Goal: Task Accomplishment & Management: Complete application form

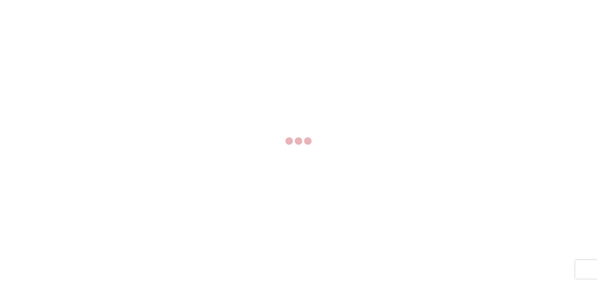
select select "FULL"
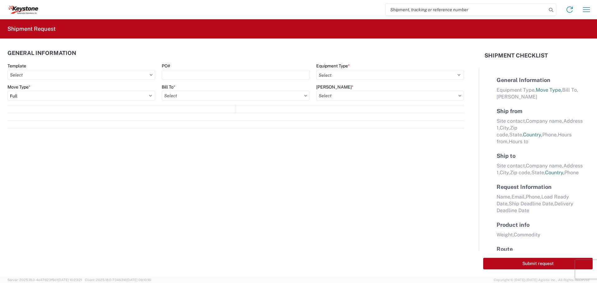
select select "LBS"
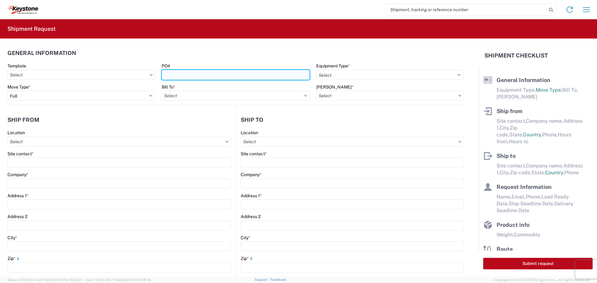
click at [187, 74] on input "PO#" at bounding box center [236, 75] width 148 height 10
type input "4370360"
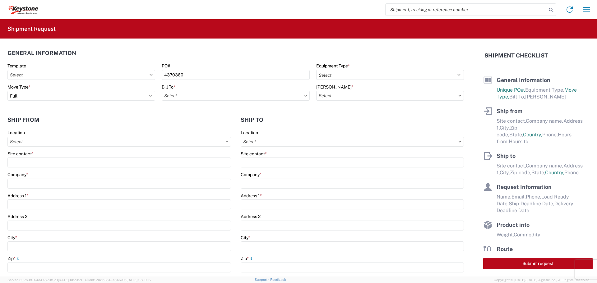
click at [304, 96] on icon at bounding box center [305, 96] width 3 height 2
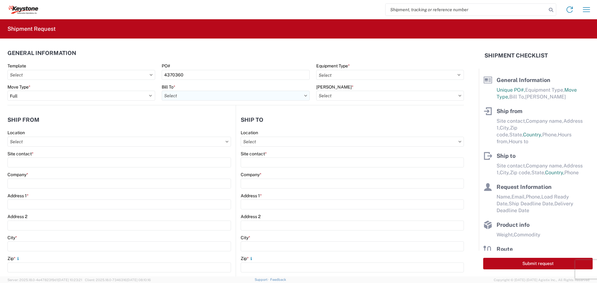
click at [201, 100] on input "Bill To *" at bounding box center [236, 96] width 148 height 10
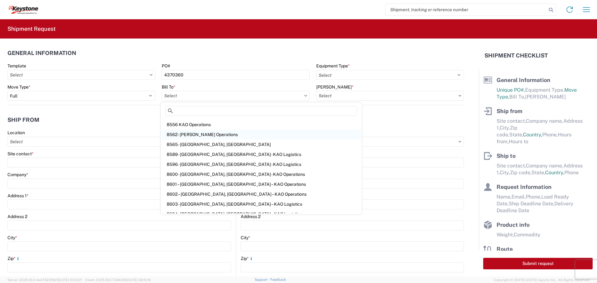
scroll to position [684, 0]
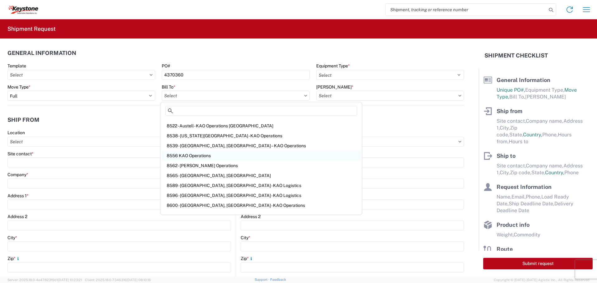
click at [193, 155] on div "8556 KAO Operations" at bounding box center [261, 156] width 199 height 10
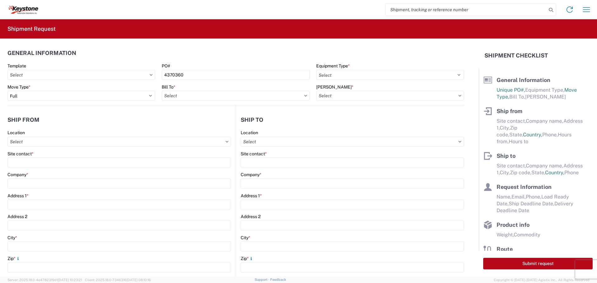
type input "8556 KAO Operations"
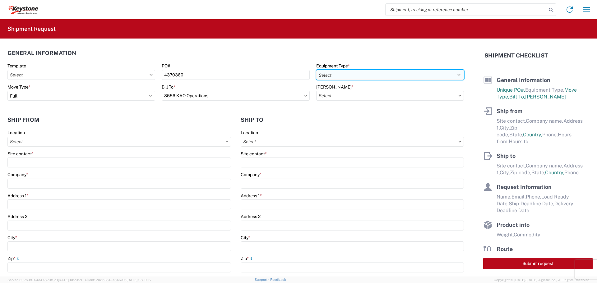
click at [367, 75] on select "Select 53’ Dry Van Flatbed Dropdeck (van) Lowboy (flatbed) Rail" at bounding box center [390, 75] width 148 height 10
select select "STDV"
click at [316, 70] on select "Select 53’ Dry Van Flatbed Dropdeck (van) Lowboy (flatbed) Rail" at bounding box center [390, 75] width 148 height 10
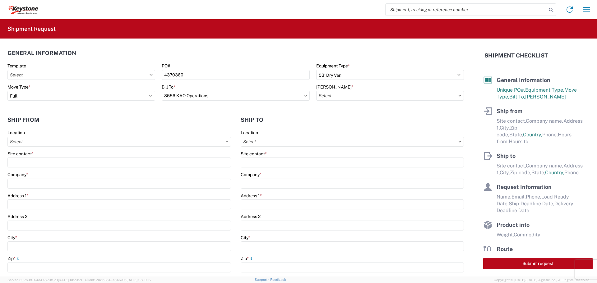
click at [459, 96] on icon at bounding box center [460, 96] width 3 height 2
click at [329, 98] on input "[PERSON_NAME] *" at bounding box center [390, 96] width 148 height 10
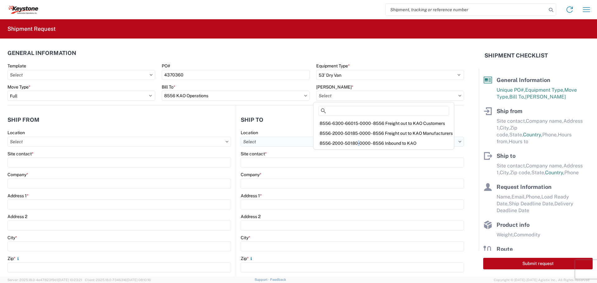
click at [356, 145] on div "8556-2000-50180-0000 - 8556 Inbound to KAO" at bounding box center [384, 143] width 138 height 10
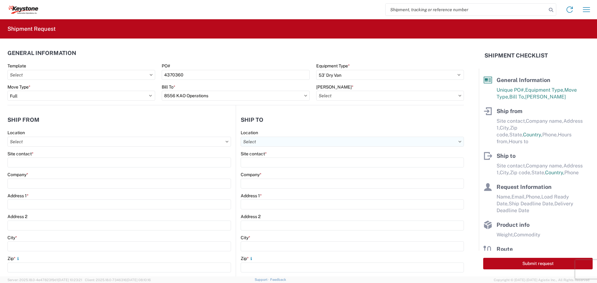
type input "8556-2000-50180-0000 - 8556 Inbound to KAO"
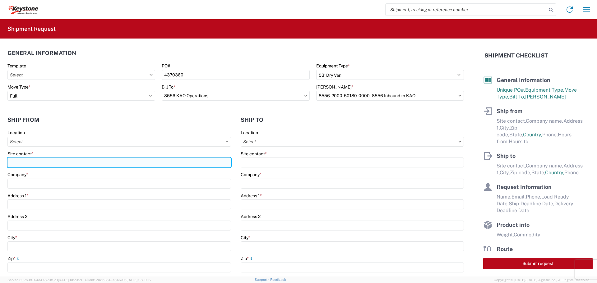
click at [31, 161] on input "Site contact *" at bounding box center [119, 163] width 224 height 10
type input "[PERSON_NAME]"
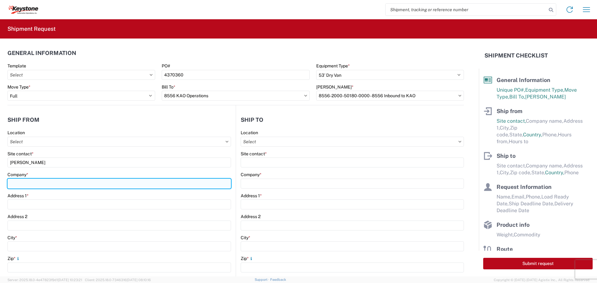
click at [27, 181] on input "Company *" at bounding box center [119, 184] width 224 height 10
type input "Tri-Lynx Corporation"
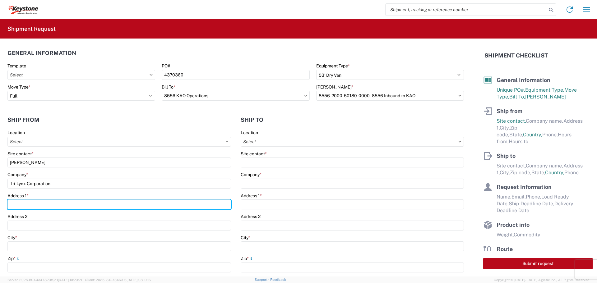
type input "Building 6066"
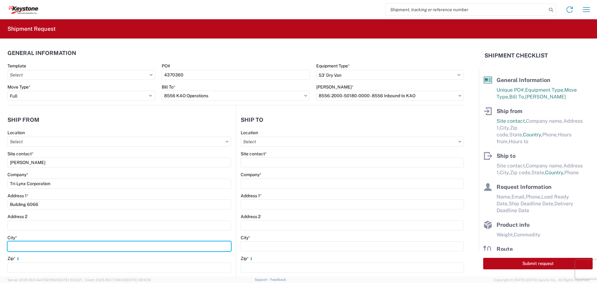
type input "[GEOGRAPHIC_DATA]"
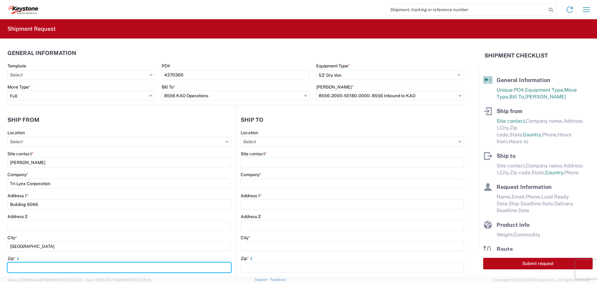
type input "75186"
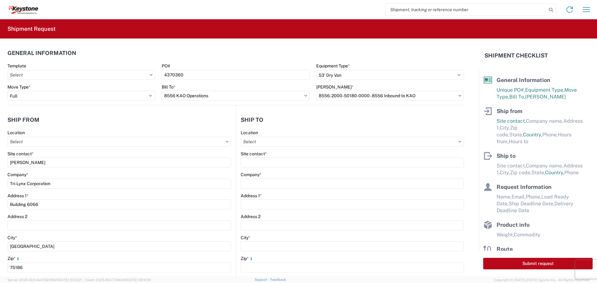
select select "[GEOGRAPHIC_DATA]"
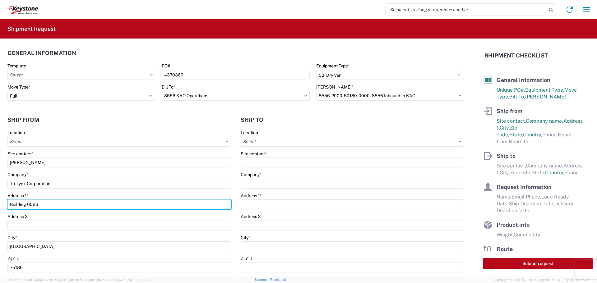
drag, startPoint x: 48, startPoint y: 206, endPoint x: 1, endPoint y: 203, distance: 46.7
click at [0, 204] on form "General Information Template PO# 4370360 Equipment Type * Select 53’ Dry Van Fl…" at bounding box center [239, 158] width 479 height 238
type input "6074 IH 30 West"
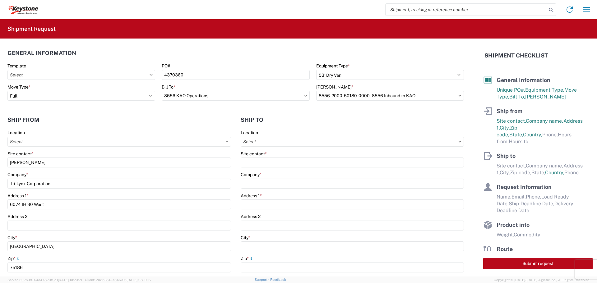
click at [40, 216] on div "Address 2" at bounding box center [119, 217] width 224 height 6
click at [34, 215] on div "Address 2" at bounding box center [119, 217] width 224 height 6
click at [18, 217] on label "Address 2" at bounding box center [17, 217] width 20 height 6
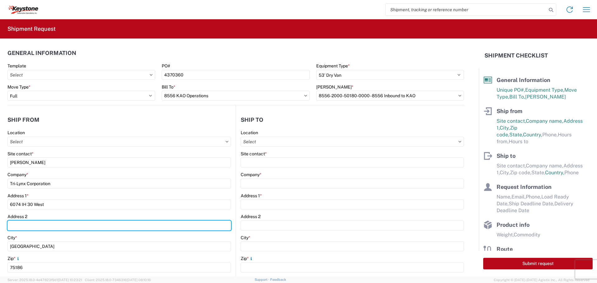
click at [18, 221] on input "Address 2" at bounding box center [119, 226] width 224 height 10
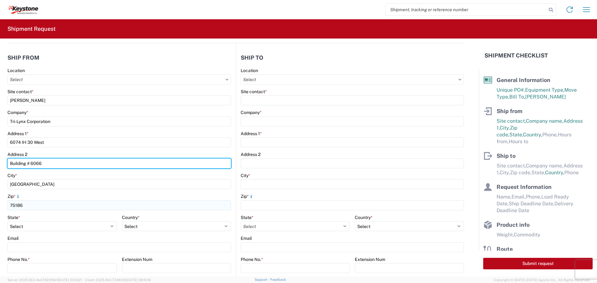
type input "Building # 6066"
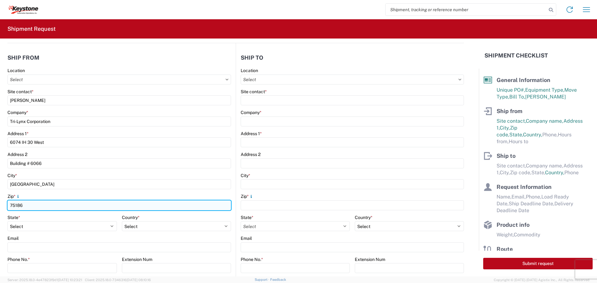
click at [24, 205] on input "75186" at bounding box center [119, 206] width 224 height 10
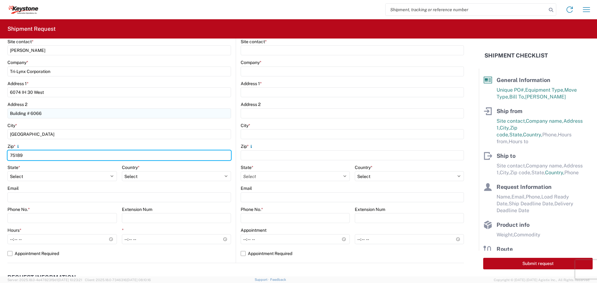
scroll to position [124, 0]
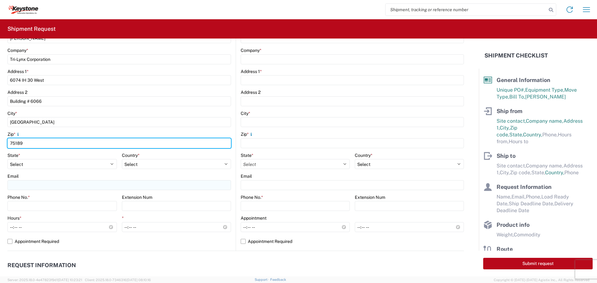
type input "75189"
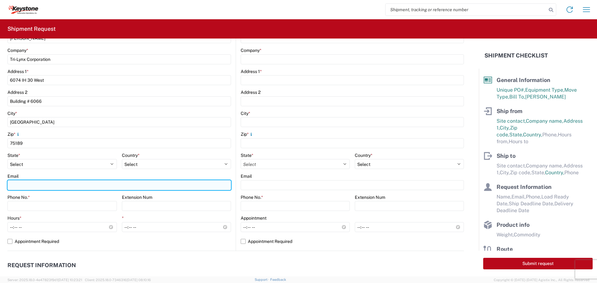
click at [22, 185] on input "Email" at bounding box center [119, 185] width 224 height 10
type input "[PERSON_NAME][EMAIL_ADDRESS][DOMAIN_NAME]"
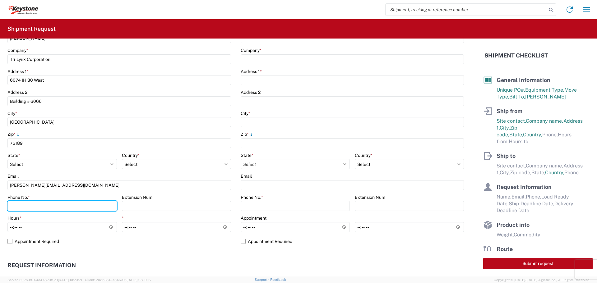
type input "7804067999"
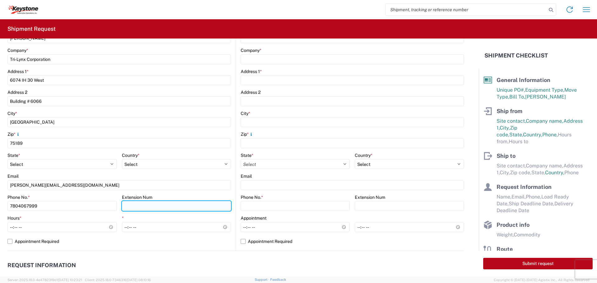
click at [166, 209] on input "Extension Num" at bounding box center [176, 206] width 109 height 10
type input "0"
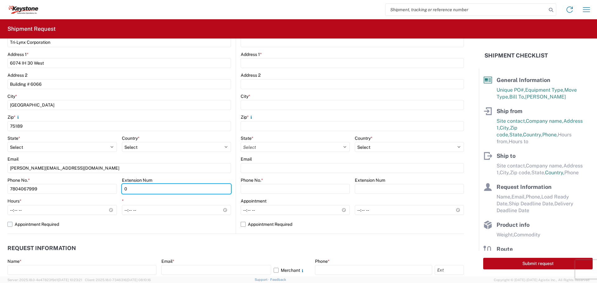
scroll to position [156, 0]
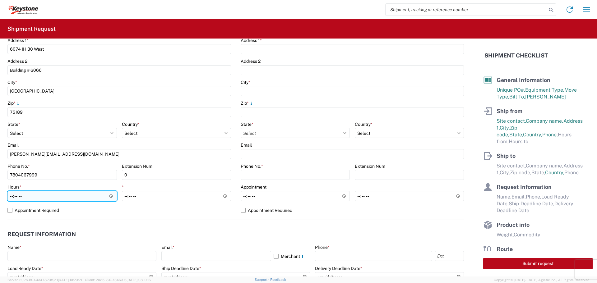
click at [109, 195] on input "Hours *" at bounding box center [61, 196] width 109 height 10
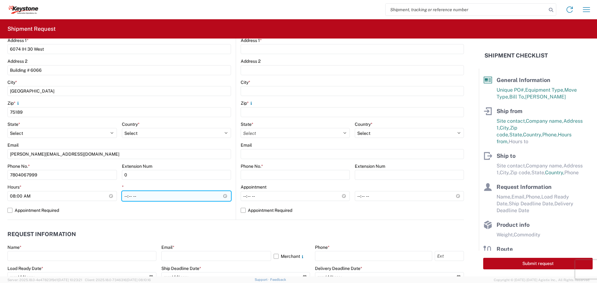
type input "08:00"
click at [223, 196] on input "*" at bounding box center [176, 196] width 109 height 10
type input "14:30"
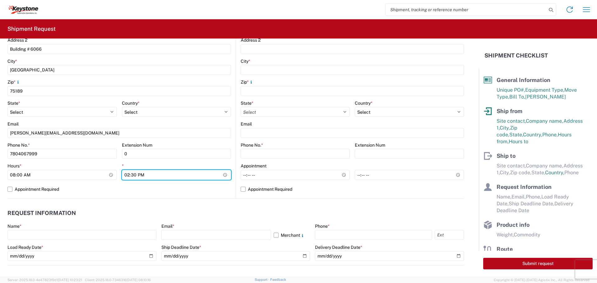
scroll to position [187, 0]
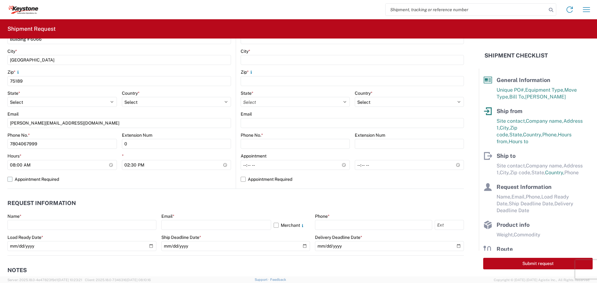
click at [84, 184] on label "Appointment Required" at bounding box center [119, 180] width 224 height 10
click at [0, 0] on input "Appointment Required" at bounding box center [0, 0] width 0 height 0
select select "[GEOGRAPHIC_DATA]"
select select "US"
click at [12, 178] on label "Appointment Required" at bounding box center [119, 180] width 224 height 10
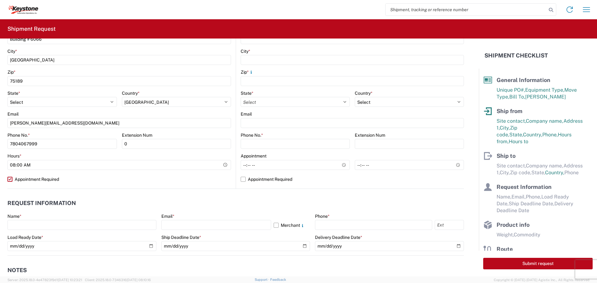
click at [0, 0] on input "Appointment Required" at bounding box center [0, 0] width 0 height 0
select select "[GEOGRAPHIC_DATA]"
select select "US"
click at [98, 179] on label "Appointment Required" at bounding box center [119, 180] width 224 height 10
click at [0, 0] on input "Appointment Required" at bounding box center [0, 0] width 0 height 0
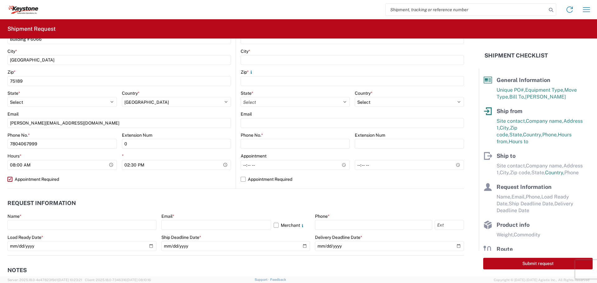
select select "[GEOGRAPHIC_DATA]"
select select "US"
click at [72, 182] on label "Appointment Required" at bounding box center [119, 180] width 224 height 10
click at [0, 0] on input "Appointment Required" at bounding box center [0, 0] width 0 height 0
select select "US"
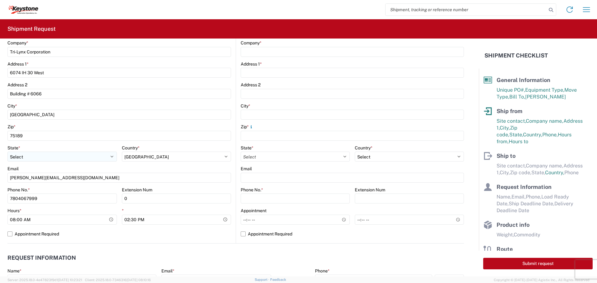
scroll to position [31, 0]
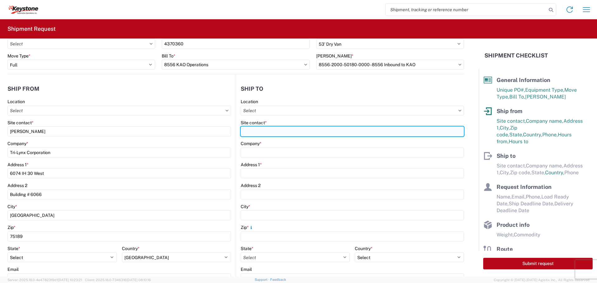
click at [261, 133] on input "Site contact *" at bounding box center [352, 132] width 223 height 10
type input "Warehouse"
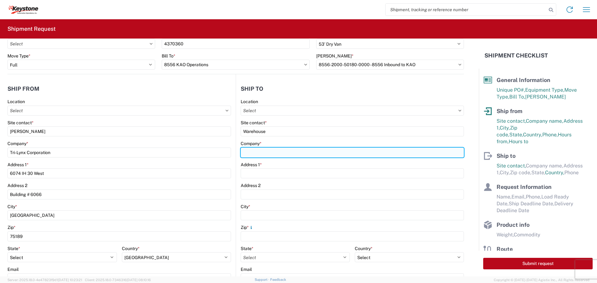
click at [254, 155] on input "Company *" at bounding box center [352, 153] width 223 height 10
type input "Keystone Automotive Operations"
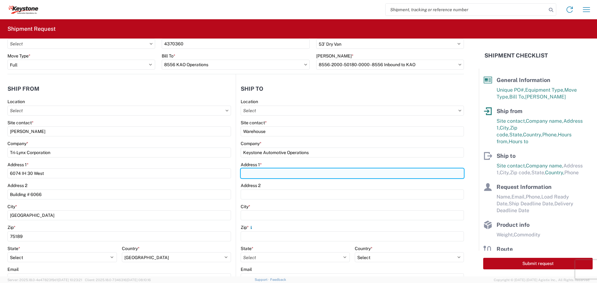
click at [249, 175] on input "Address 1 *" at bounding box center [352, 174] width 223 height 10
type input "[STREET_ADDRESS][PERSON_NAME][PERSON_NAME]"
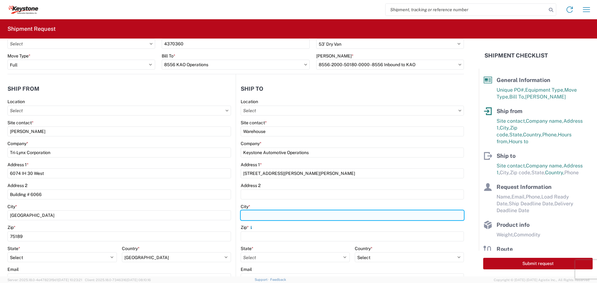
click at [248, 216] on input "City *" at bounding box center [352, 216] width 223 height 10
type input "Eastvale"
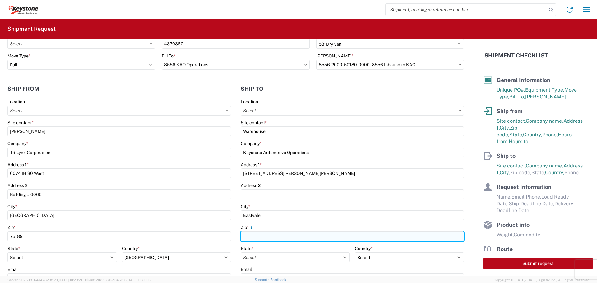
click at [251, 237] on input "Zip *" at bounding box center [352, 237] width 223 height 10
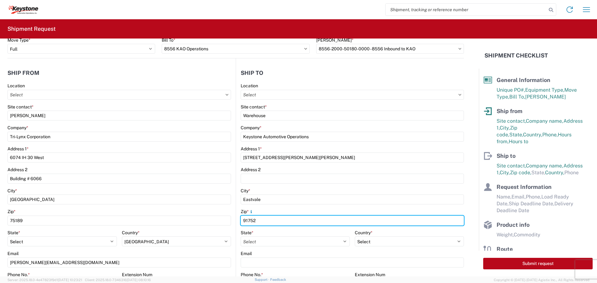
scroll to position [62, 0]
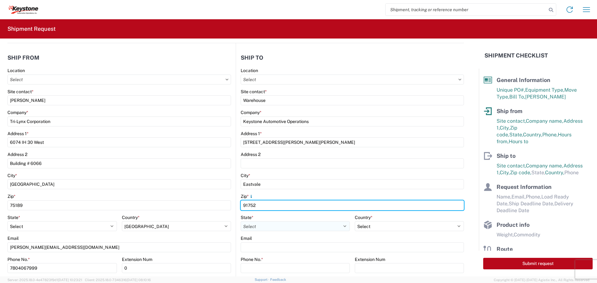
type input "91752"
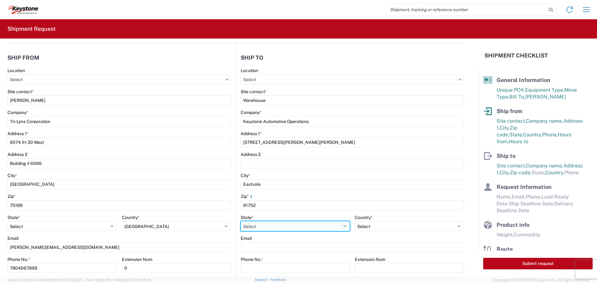
click at [342, 227] on select "Select [US_STATE] [US_STATE] [US_STATE] [US_STATE] Armed Forces Americas Armed …" at bounding box center [295, 226] width 109 height 10
select select "CA"
click at [241, 221] on select "Select [US_STATE] [US_STATE] [US_STATE] [US_STATE] Armed Forces Americas Armed …" at bounding box center [295, 226] width 109 height 10
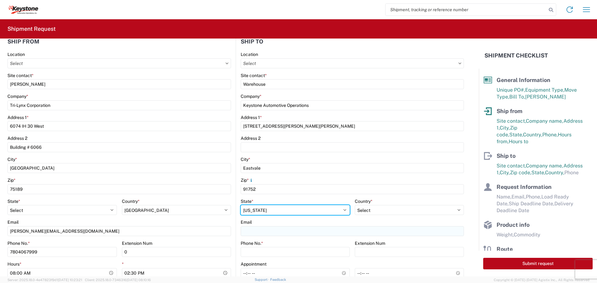
scroll to position [93, 0]
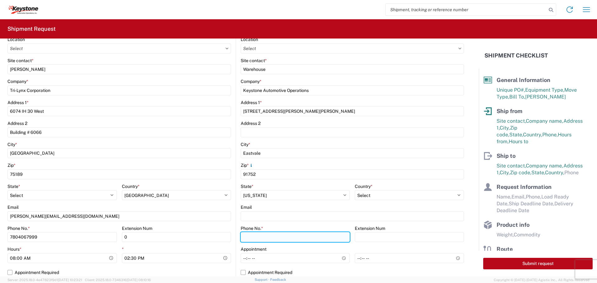
click at [246, 240] on input "Phone No. *" at bounding box center [295, 237] width 109 height 10
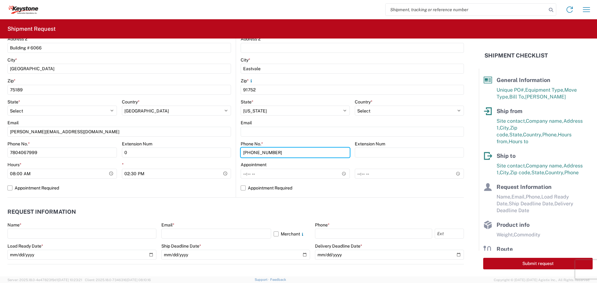
scroll to position [187, 0]
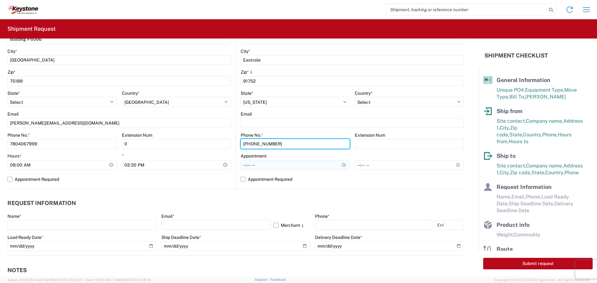
type input "[PHONE_NUMBER]"
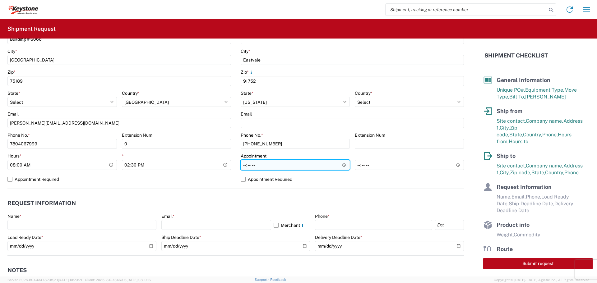
click at [256, 167] on input "Hours *" at bounding box center [295, 165] width 109 height 10
click at [243, 180] on label "Appointment Required" at bounding box center [352, 180] width 223 height 10
click at [0, 0] on input "Appointment Required" at bounding box center [0, 0] width 0 height 0
select select "US"
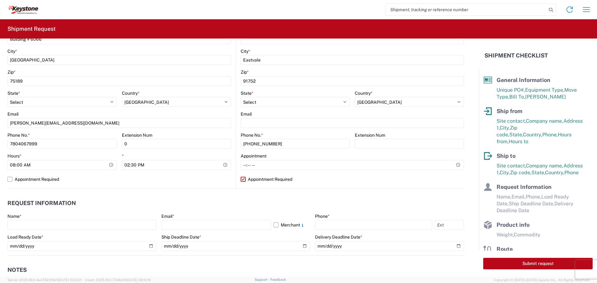
scroll to position [218, 0]
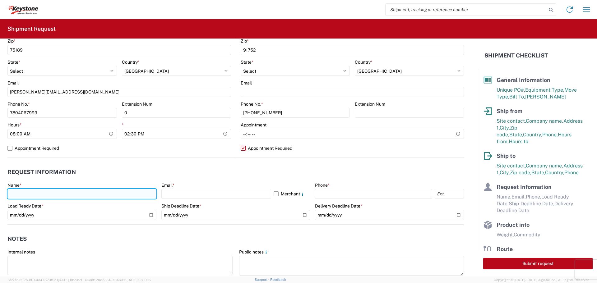
click at [36, 194] on input "text" at bounding box center [81, 194] width 149 height 10
type input "[PERSON_NAME]"
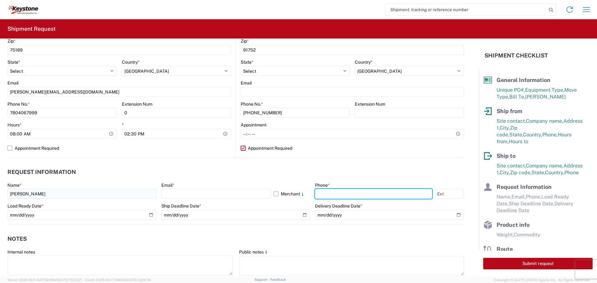
type input "5879264031"
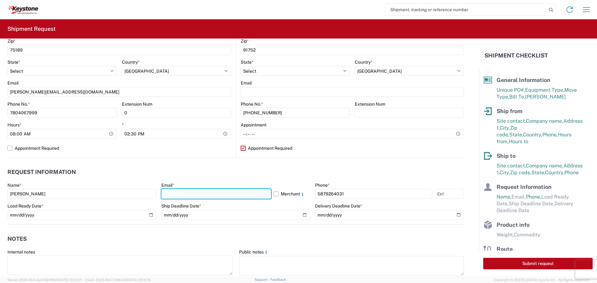
click at [191, 193] on input "text" at bounding box center [216, 194] width 110 height 10
type input "[PERSON_NAME][EMAIL_ADDRESS][DOMAIN_NAME]"
click at [274, 194] on label "Merchant" at bounding box center [292, 194] width 37 height 10
click at [0, 0] on input "Merchant" at bounding box center [0, 0] width 0 height 0
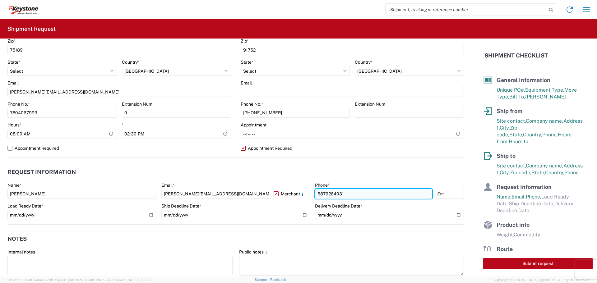
drag, startPoint x: 347, startPoint y: 196, endPoint x: 313, endPoint y: 193, distance: 33.7
click at [315, 193] on input "5879264031" at bounding box center [373, 194] width 117 height 10
type input "[PHONE_NUMBER]"
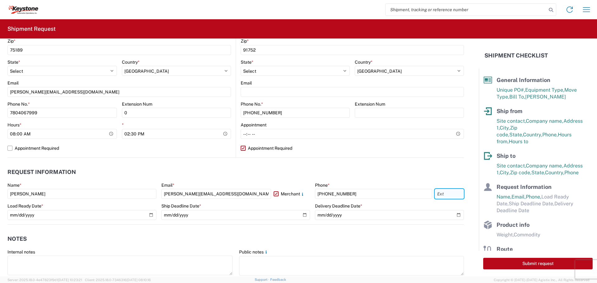
click at [449, 194] on div "[PHONE_NUMBER]" at bounding box center [389, 194] width 149 height 10
type input "0"
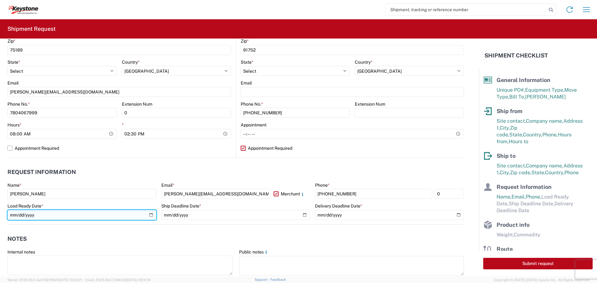
click at [38, 214] on input "date" at bounding box center [81, 215] width 149 height 10
type input "[DATE]"
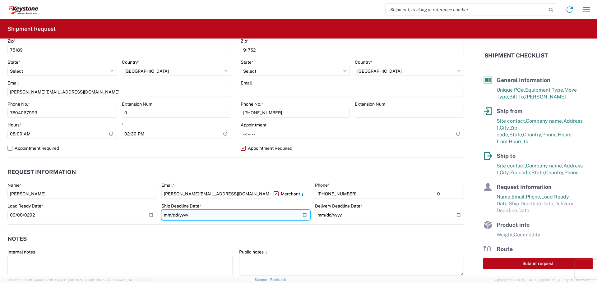
click at [171, 214] on input "date" at bounding box center [235, 215] width 149 height 10
click at [165, 216] on input "date" at bounding box center [235, 215] width 149 height 10
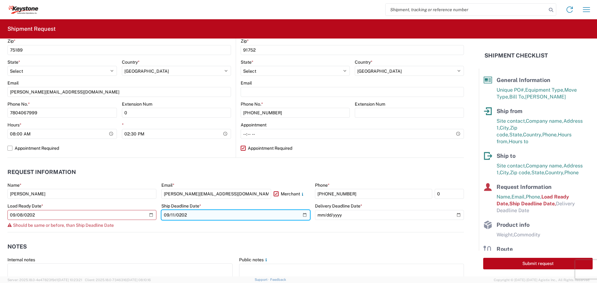
type input "[DATE]"
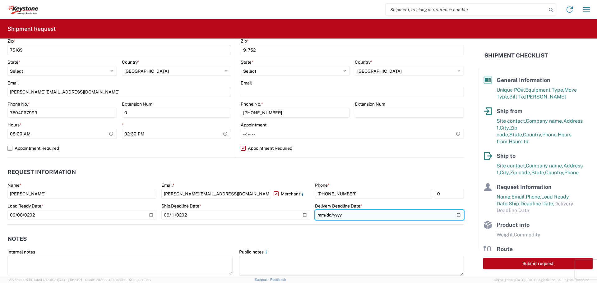
click at [341, 214] on input "date" at bounding box center [389, 215] width 149 height 10
type input "[DATE]"
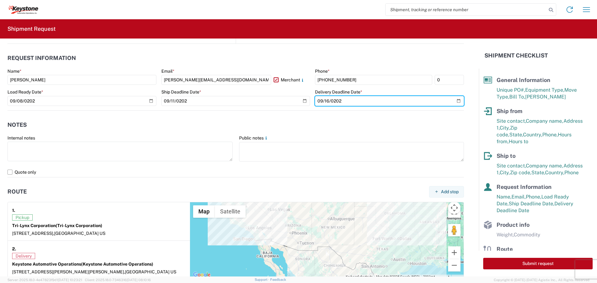
scroll to position [342, 0]
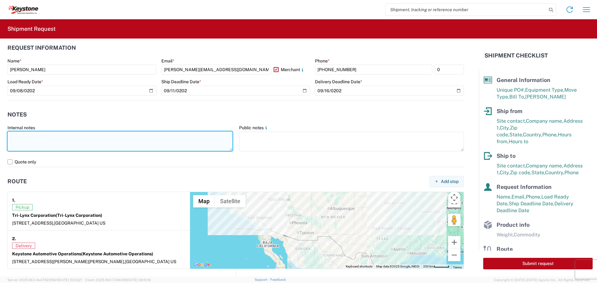
click at [23, 136] on textarea at bounding box center [119, 142] width 225 height 20
click at [32, 135] on textarea "1664 units 4) per case" at bounding box center [119, 142] width 225 height 20
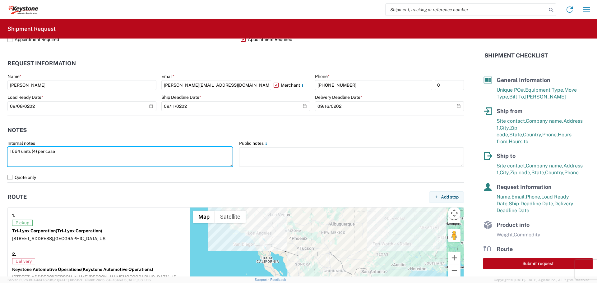
scroll to position [311, 0]
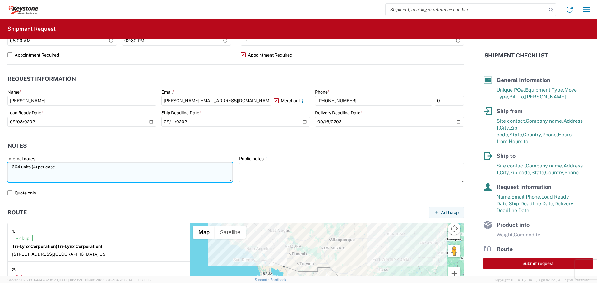
click at [60, 167] on textarea "1664 units (4) per case" at bounding box center [119, 173] width 225 height 20
click at [181, 166] on textarea "1664 units (4) per case = 416 cases on 26 pallets (16) cases per pallet, approx…" at bounding box center [119, 173] width 225 height 20
click at [209, 168] on textarea "1664 units (4) per case = 416 cases on 26 pallets (16) cases per pallet, approx…" at bounding box center [119, 173] width 225 height 20
click at [150, 166] on textarea "1664 units (4) per case = 416 cases on 26 pallets (16) cases per pallet, approx…" at bounding box center [119, 173] width 225 height 20
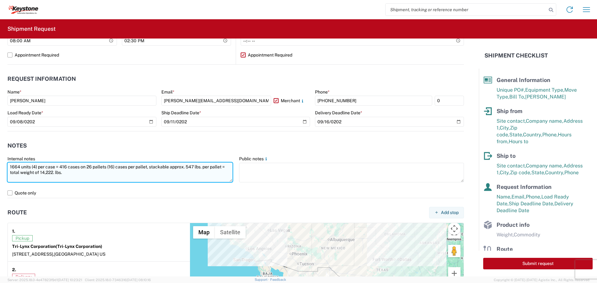
click at [171, 165] on textarea "1664 units (4) per case = 416 cases on 26 pallets (16) cases per pallet, stacka…" at bounding box center [119, 173] width 225 height 20
click at [10, 165] on textarea "1664 units (4) per case = 416 cases on 26 pallets (16) cases per pallet, stacka…" at bounding box center [119, 173] width 225 height 20
drag, startPoint x: 60, startPoint y: 166, endPoint x: 67, endPoint y: 167, distance: 7.5
click at [67, 167] on textarea "1664 units (4) per case = 416 cases on 26 pallets (16) cases per pallet, stacka…" at bounding box center [119, 173] width 225 height 20
type textarea "1664 units (4) per case = 416 cases on 26 pallets (16) cases per pallet, stacka…"
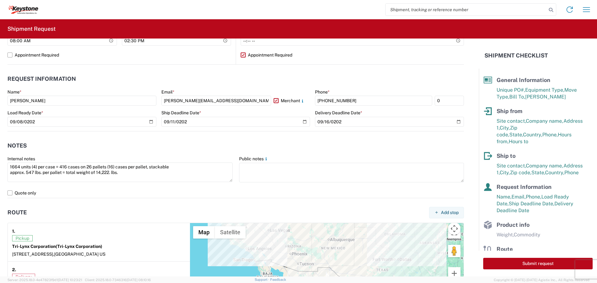
drag, startPoint x: 65, startPoint y: 165, endPoint x: 142, endPoint y: 215, distance: 90.7
click at [142, 215] on header "Route Add stop" at bounding box center [235, 213] width 457 height 14
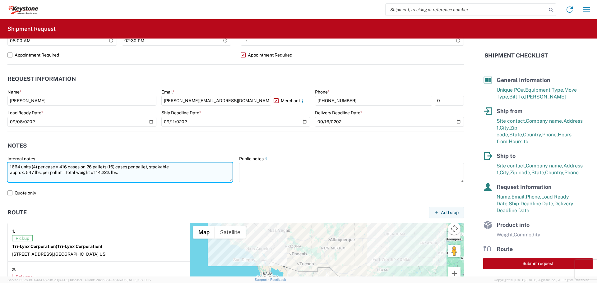
drag, startPoint x: 11, startPoint y: 167, endPoint x: 138, endPoint y: 175, distance: 127.5
click at [138, 175] on textarea "1664 units (4) per case = 416 cases on 26 pallets (16) cases per pallet, stacka…" at bounding box center [119, 173] width 225 height 20
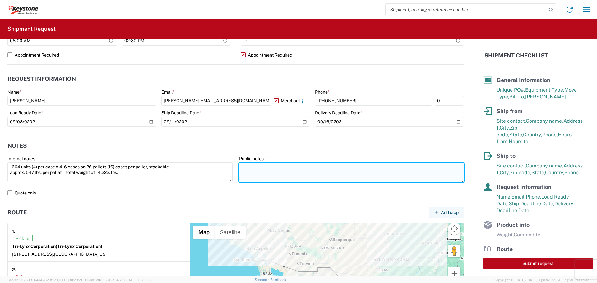
click at [243, 170] on textarea at bounding box center [351, 173] width 225 height 20
paste textarea "1664 units (4) per case = 416 cases on 26 pallets (16) cases per pallet, stacka…"
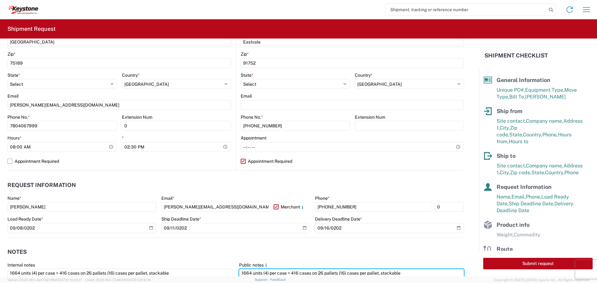
scroll to position [187, 0]
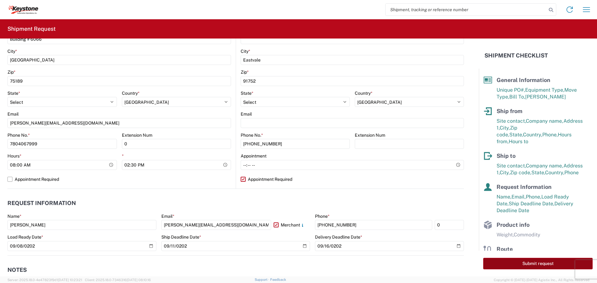
type textarea "1664 units (4) per case = 416 cases on 26 pallets (16) cases per pallet, stacka…"
click at [527, 263] on button "Submit request" at bounding box center [537, 264] width 109 height 12
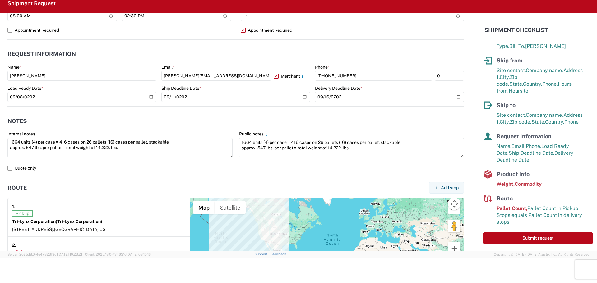
scroll to position [311, 0]
click at [499, 181] on span "Weight," at bounding box center [506, 184] width 18 height 6
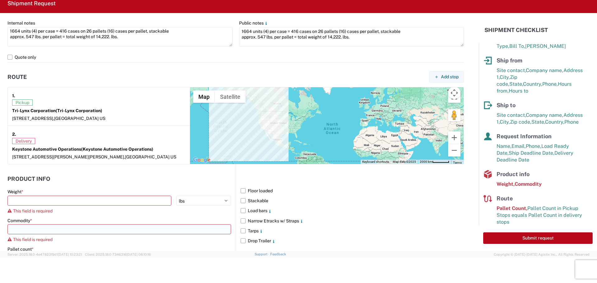
scroll to position [436, 0]
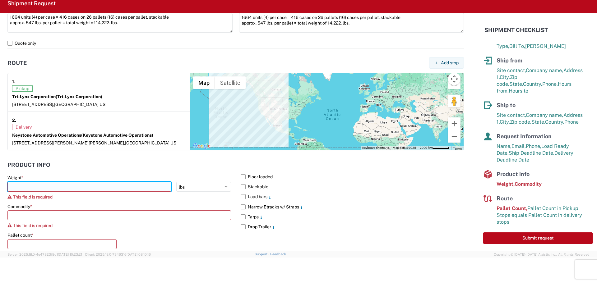
click at [40, 189] on input "number" at bounding box center [89, 187] width 164 height 10
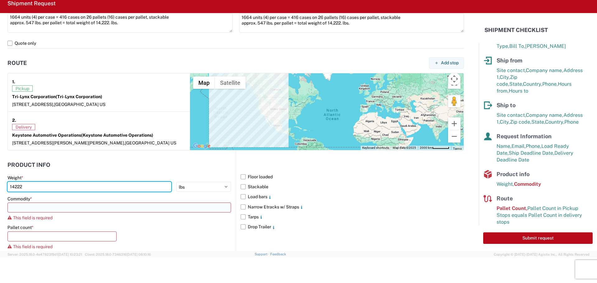
type input "14222"
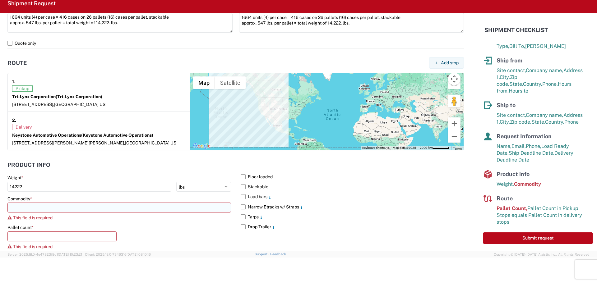
click at [26, 209] on input at bounding box center [119, 208] width 224 height 10
type input "Plastic Lynx Levelers"
click at [69, 195] on span "Add new "Plastic Lynx Levelers"..." at bounding box center [54, 197] width 68 height 6
type input "Plastic Lynx Levelers"
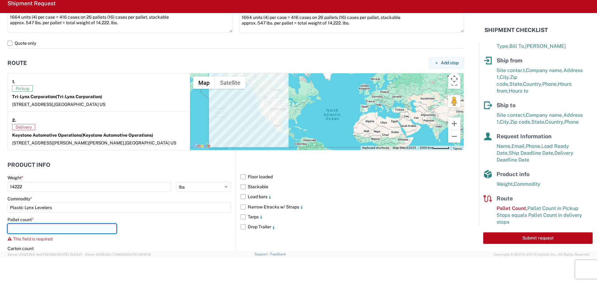
click at [28, 230] on input "number" at bounding box center [61, 229] width 109 height 10
type input "26"
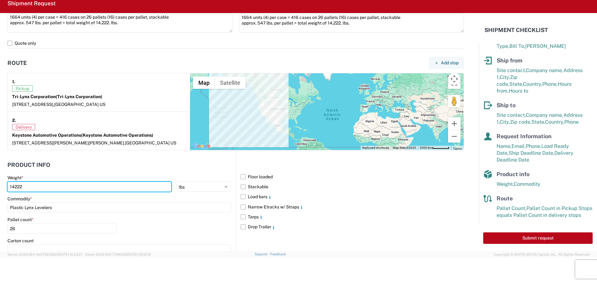
drag, startPoint x: 28, startPoint y: 187, endPoint x: 2, endPoint y: 184, distance: 26.4
click at [2, 184] on form "General Information Template PO# 4370360 Equipment Type * Select 53’ Dry Van Fl…" at bounding box center [239, 132] width 479 height 238
type input "547"
type input "5"
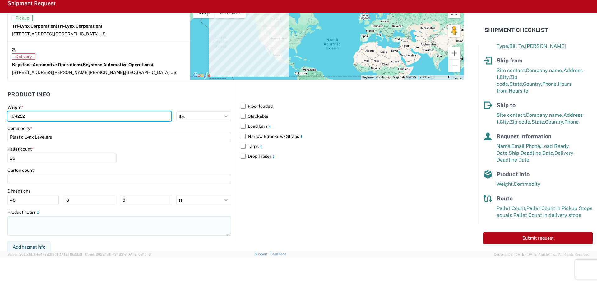
scroll to position [508, 0]
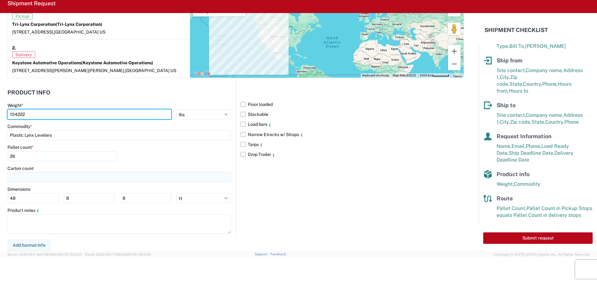
type input "104222"
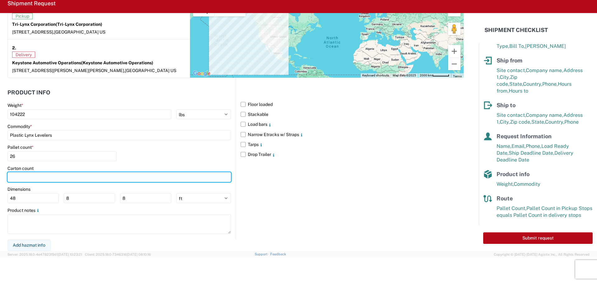
click at [25, 175] on input "number" at bounding box center [119, 177] width 224 height 10
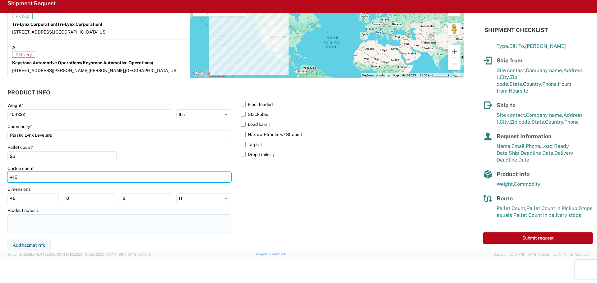
type input "416"
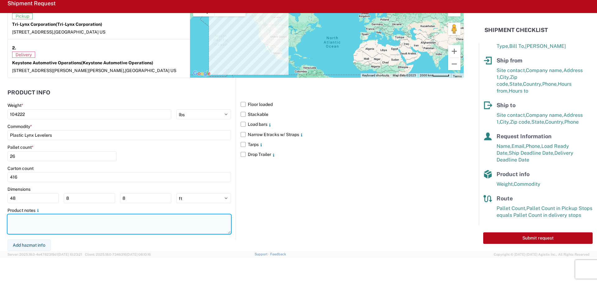
click at [12, 220] on textarea at bounding box center [119, 225] width 224 height 20
type textarea "Plastic Lynx Levelers in nylon bags"
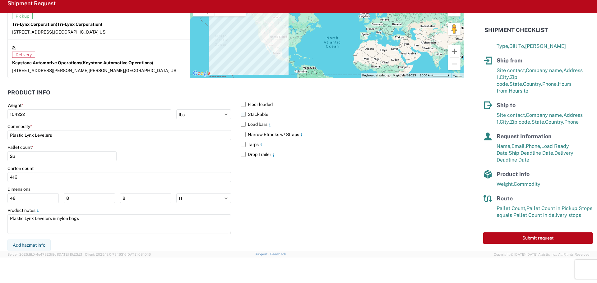
click at [241, 114] on label "Stackable" at bounding box center [352, 114] width 223 height 10
click at [0, 0] on input "Stackable" at bounding box center [0, 0] width 0 height 0
click at [225, 114] on select "kgs lbs" at bounding box center [203, 114] width 55 height 10
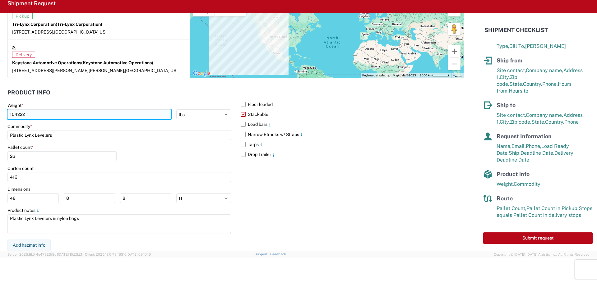
click at [14, 113] on input "104222" at bounding box center [89, 114] width 164 height 10
click at [14, 114] on input "14222" at bounding box center [89, 114] width 164 height 10
click at [25, 115] on input "14222" at bounding box center [89, 114] width 164 height 10
click at [14, 114] on input "14222" at bounding box center [89, 114] width 164 height 10
click at [22, 114] on input "14222" at bounding box center [89, 114] width 164 height 10
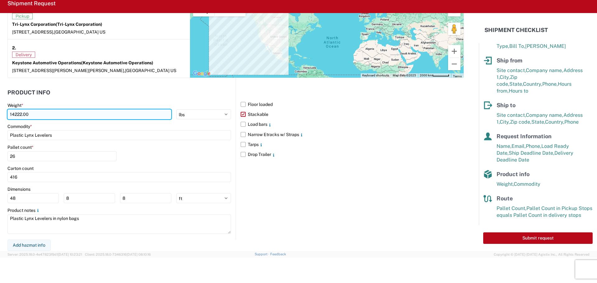
click at [40, 116] on input "14222.00" at bounding box center [89, 114] width 164 height 10
type input "14222.00"
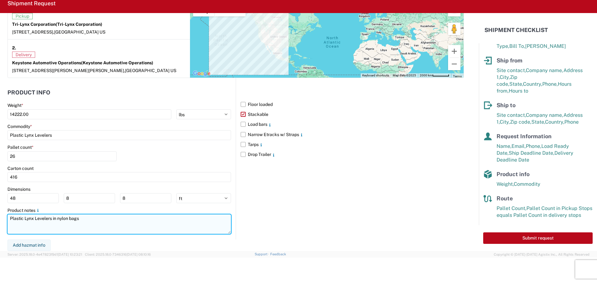
click at [83, 217] on textarea "Plastic Lynx Levelers in nylon bags" at bounding box center [119, 225] width 224 height 20
drag, startPoint x: 52, startPoint y: 218, endPoint x: 80, endPoint y: 223, distance: 28.9
click at [80, 223] on textarea "Plastic Lynx Levelers in nylon bags 16 cases per pallet" at bounding box center [119, 225] width 224 height 20
click at [117, 218] on textarea "Plastic Lynx Levelers (4) per case 16 cases per pallet" at bounding box center [119, 225] width 224 height 20
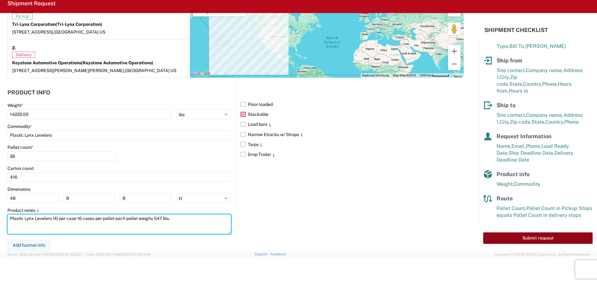
type textarea "Plastic Lynx Levelers (4) per case 16 cases per pallet each pallet weighs 547 l…"
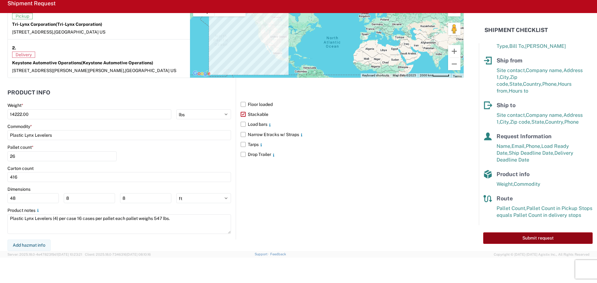
click at [543, 240] on button "Submit request" at bounding box center [537, 239] width 109 height 12
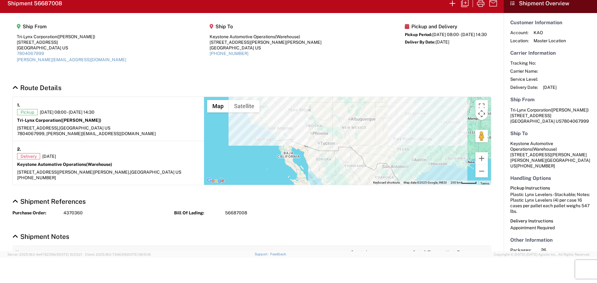
click at [312, 223] on agx-collapsable-section "Shipment References Purchase Order: 4370360 Bill Of Lading: 56687008" at bounding box center [252, 209] width 504 height 35
click at [155, 72] on section "Ship From Tri-Lynx Corporation ([PERSON_NAME]) [STREET_ADDRESS] US 7804067999 […" at bounding box center [252, 45] width 504 height 65
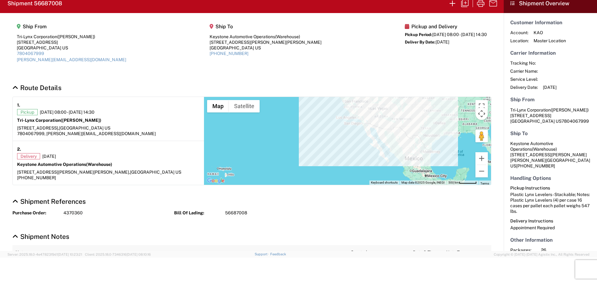
click at [557, 69] on span at bounding box center [550, 71] width 14 height 6
